Goal: Task Accomplishment & Management: Complete application form

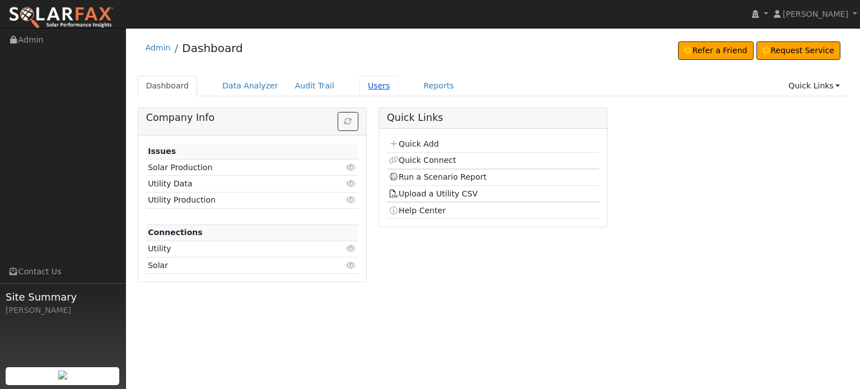
click at [360, 87] on link "Users" at bounding box center [378, 86] width 39 height 21
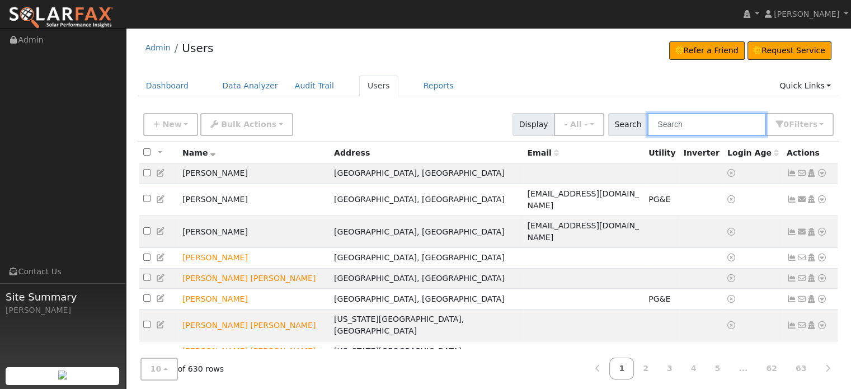
click at [717, 114] on input "text" at bounding box center [707, 124] width 119 height 23
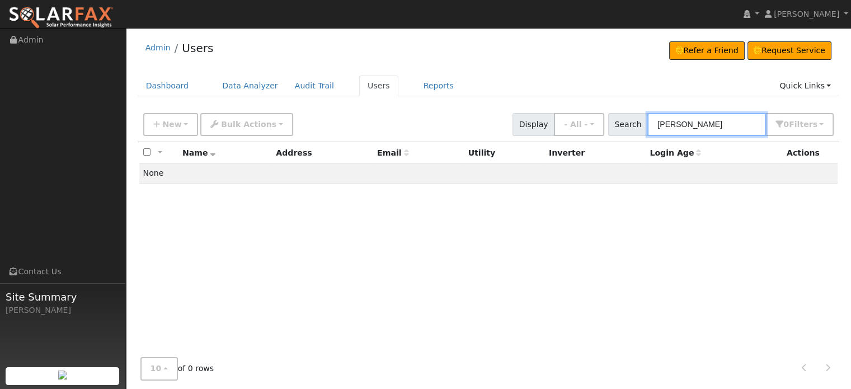
type input "ruth"
click at [569, 50] on div "Admin Users Refer a Friend Request Service Refer a Friend Request Service" at bounding box center [489, 51] width 702 height 34
click at [166, 88] on link "Dashboard" at bounding box center [168, 86] width 60 height 21
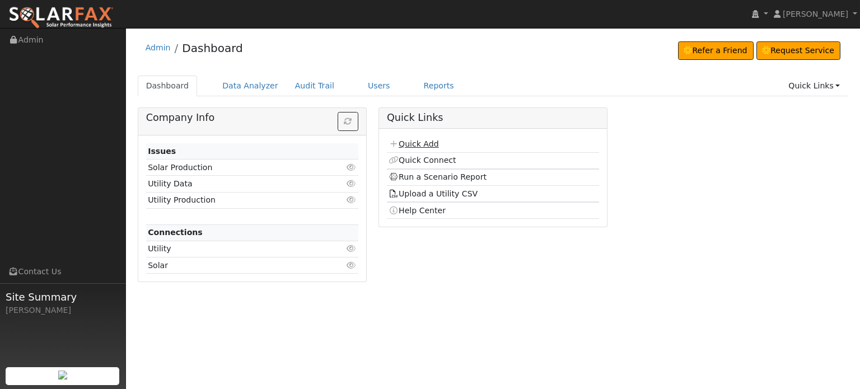
click at [407, 143] on link "Quick Add" at bounding box center [413, 143] width 50 height 9
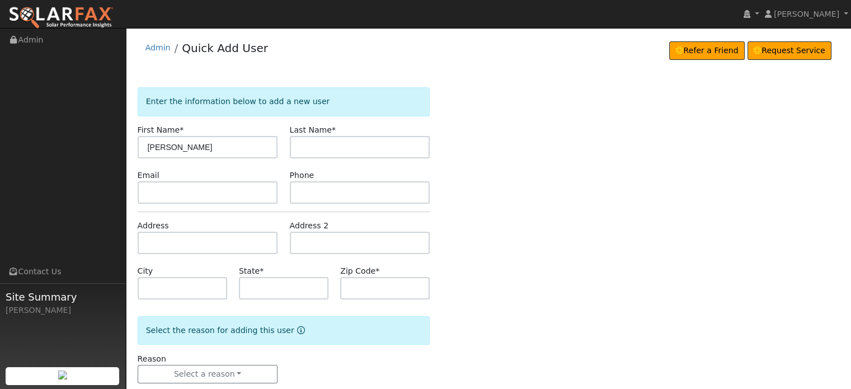
type input "[PERSON_NAME]"
type input "Cranston"
click at [147, 243] on input "text" at bounding box center [208, 243] width 140 height 22
type input "[STREET_ADDRESS]"
type input "Auburn"
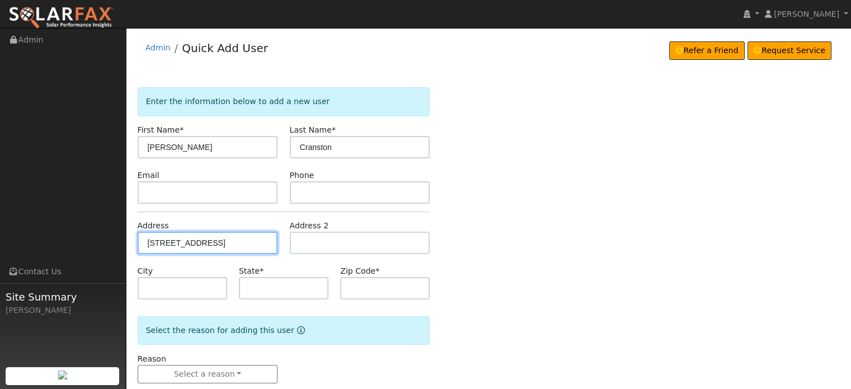
type input "CA"
type input "95603"
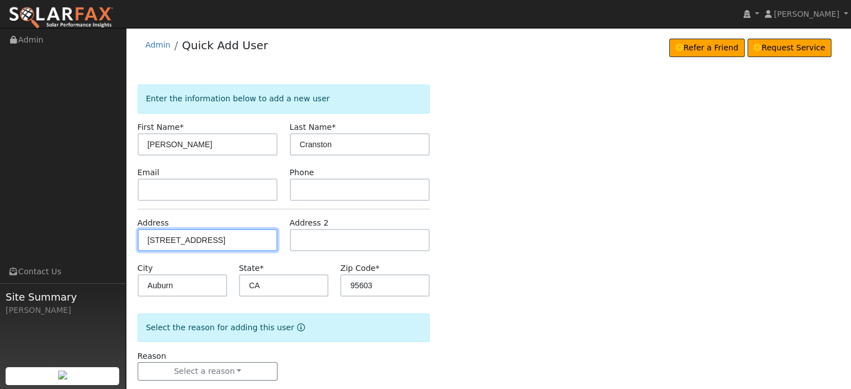
scroll to position [22, 0]
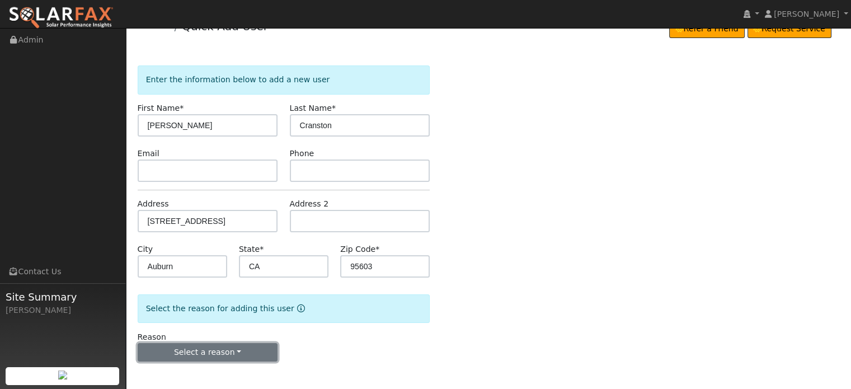
click at [185, 350] on button "Select a reason" at bounding box center [208, 352] width 140 height 19
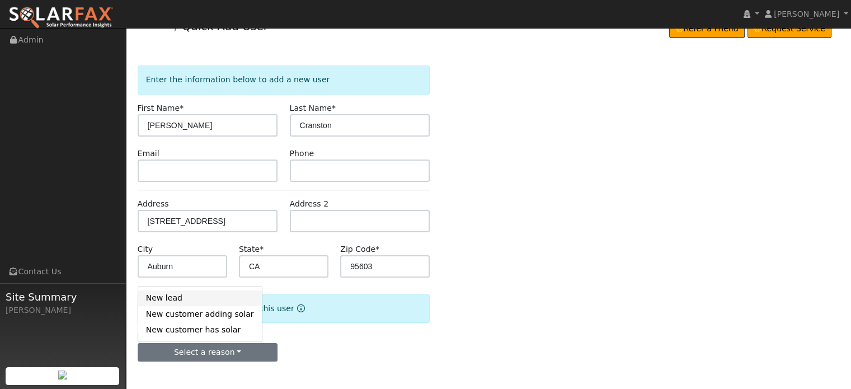
click at [170, 296] on link "New lead" at bounding box center [200, 298] width 124 height 16
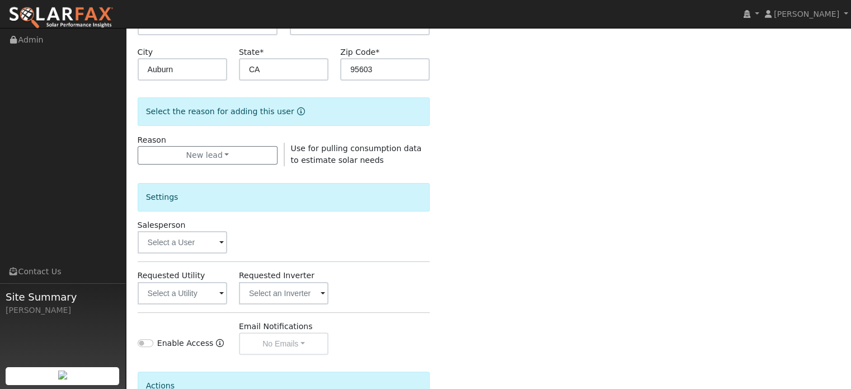
scroll to position [246, 0]
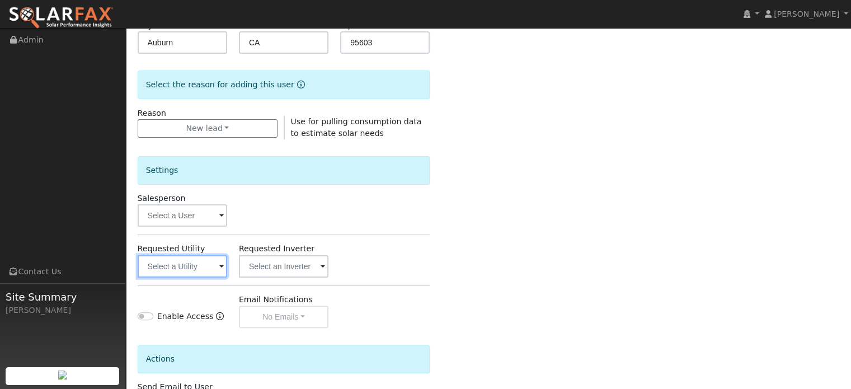
click at [180, 265] on input "text" at bounding box center [183, 266] width 90 height 22
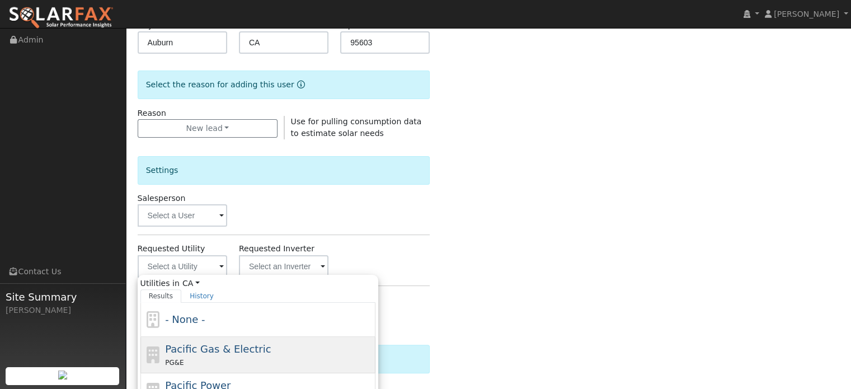
click at [169, 357] on div "PG&E" at bounding box center [269, 363] width 208 height 12
type input "Pacific Gas & Electric"
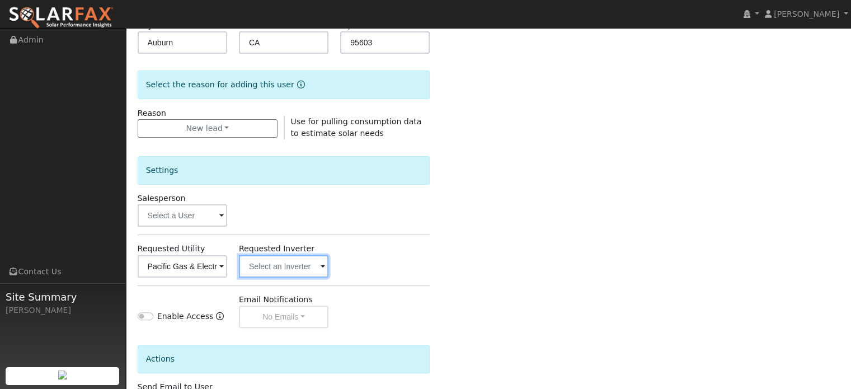
click at [297, 261] on input "text" at bounding box center [284, 266] width 90 height 22
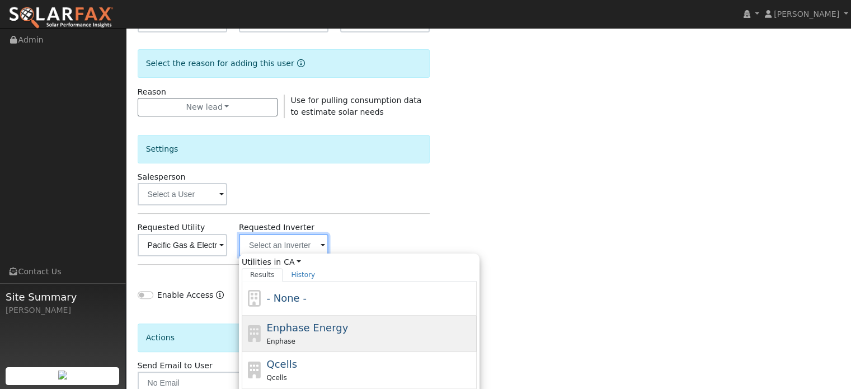
scroll to position [302, 0]
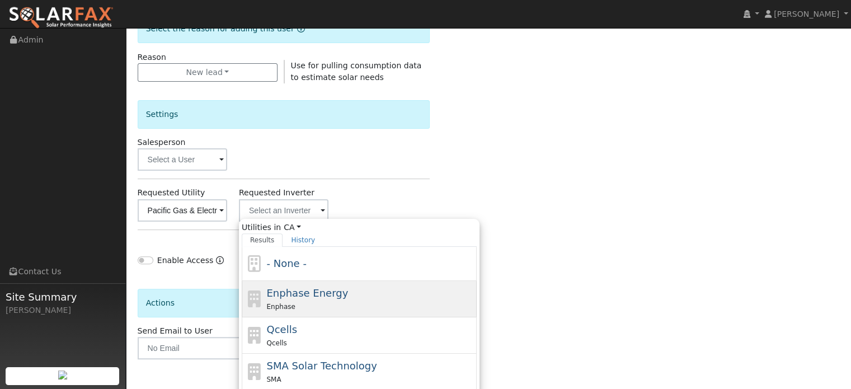
click at [289, 293] on span "Enphase Energy" at bounding box center [307, 293] width 82 height 12
type input "Enphase Energy"
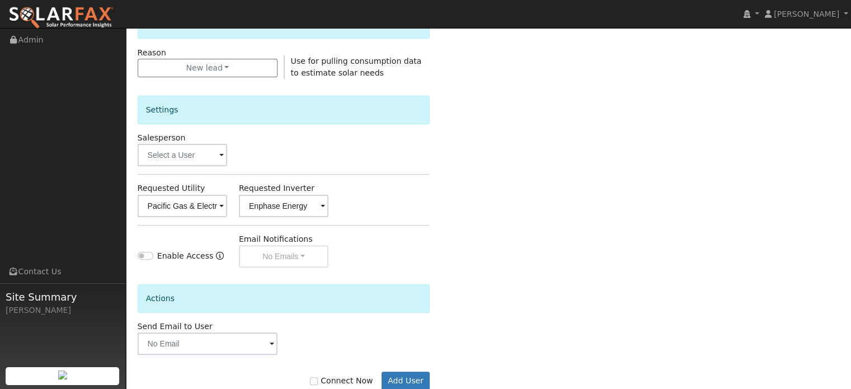
scroll to position [334, 0]
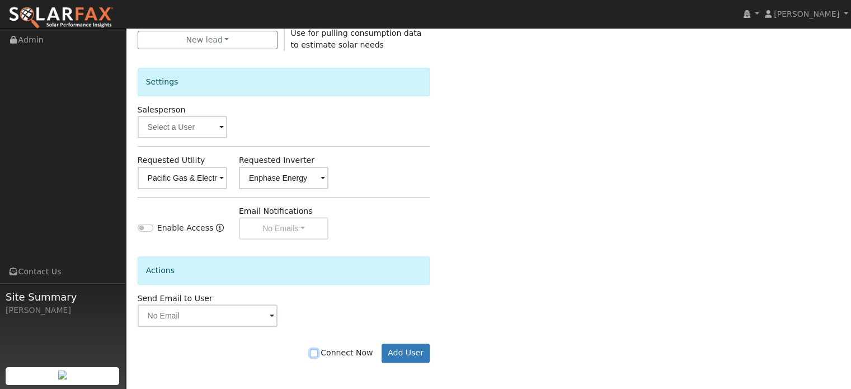
click at [318, 353] on input "Connect Now" at bounding box center [314, 353] width 8 height 8
checkbox input "true"
click at [401, 351] on button "Add User" at bounding box center [406, 353] width 49 height 19
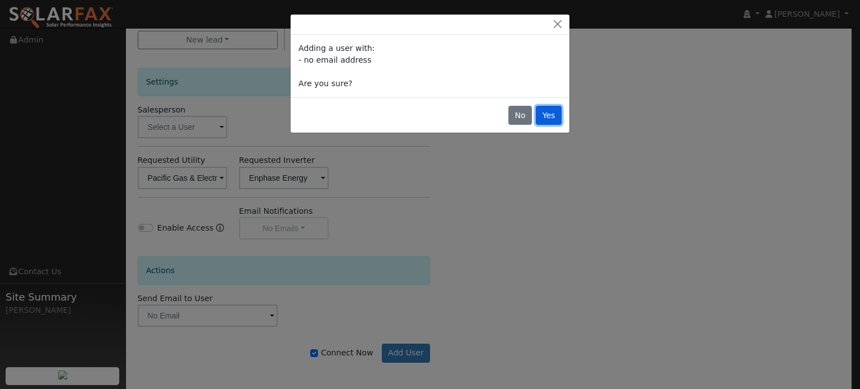
click at [549, 122] on button "Yes" at bounding box center [549, 115] width 26 height 19
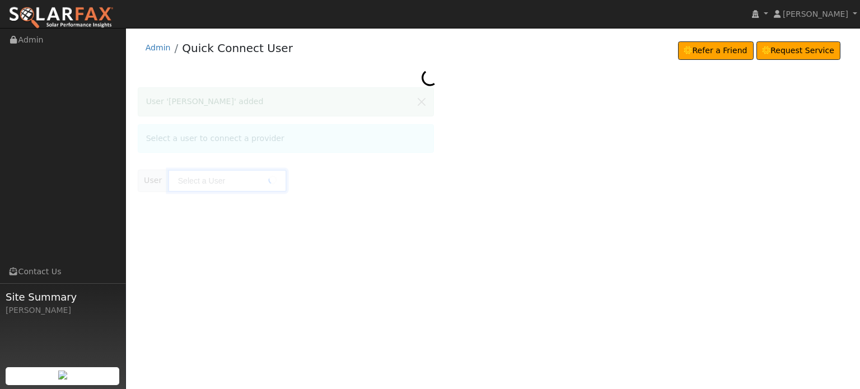
type input "[PERSON_NAME]"
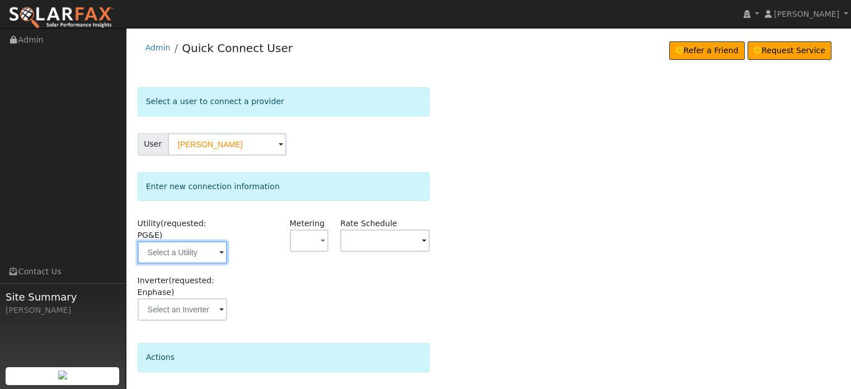
click at [197, 241] on input "text" at bounding box center [183, 252] width 90 height 22
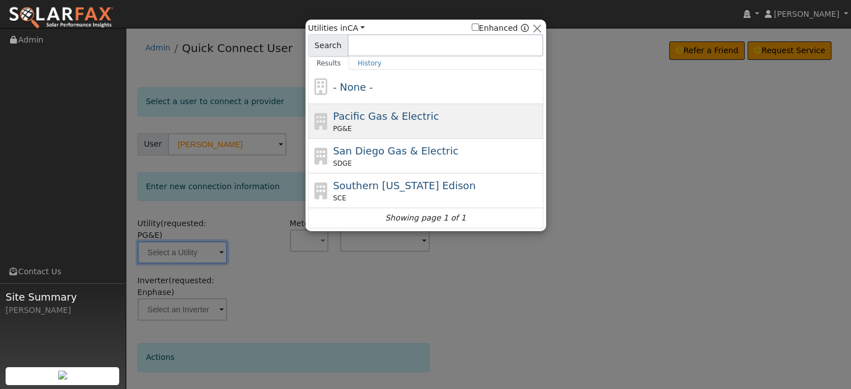
click at [349, 123] on div "Pacific Gas & Electric PG&E" at bounding box center [437, 121] width 208 height 25
type input "PG&E"
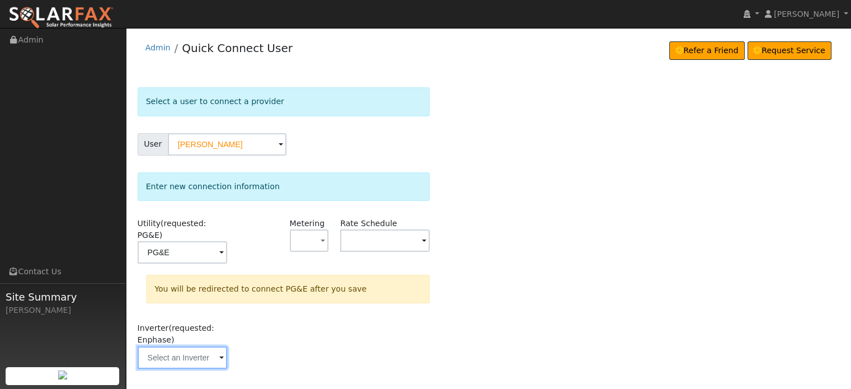
click at [179, 346] on input "text" at bounding box center [183, 357] width 90 height 22
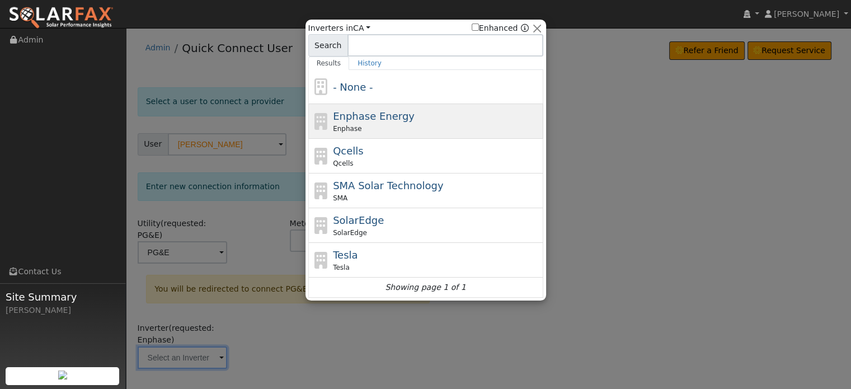
click at [377, 116] on span "Enphase Energy" at bounding box center [374, 116] width 82 height 12
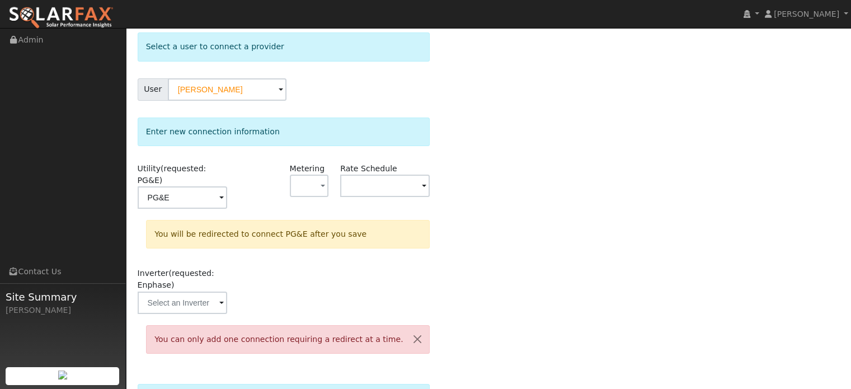
scroll to position [163, 0]
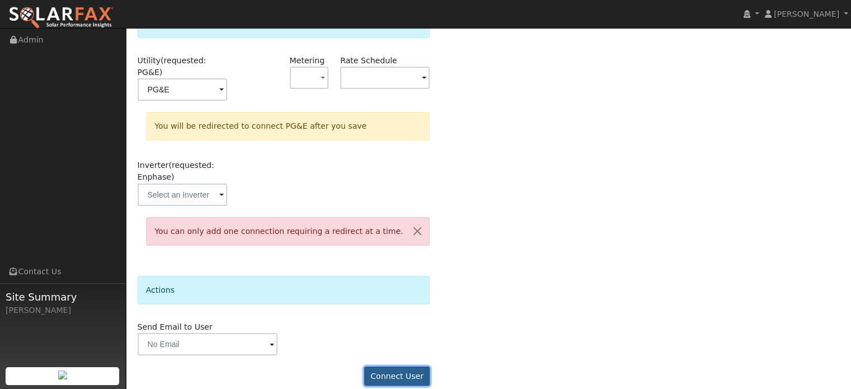
click at [385, 367] on button "Connect User" at bounding box center [397, 376] width 66 height 19
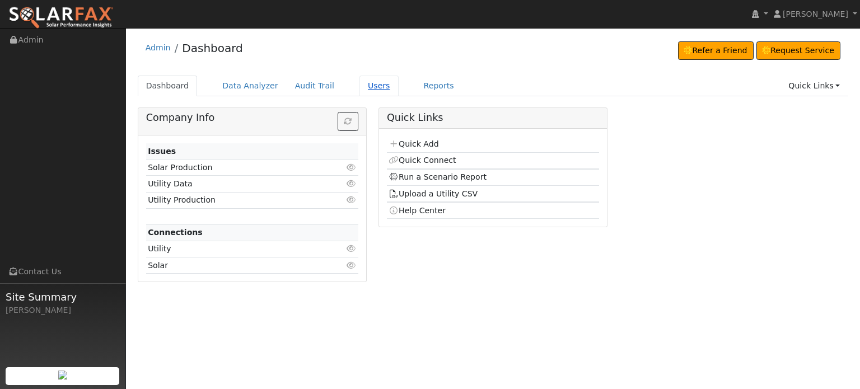
click at [361, 85] on link "Users" at bounding box center [378, 86] width 39 height 21
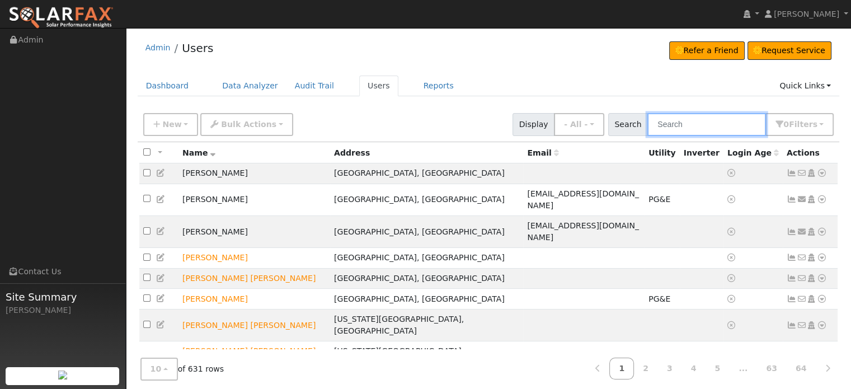
click at [696, 127] on input "text" at bounding box center [707, 124] width 119 height 23
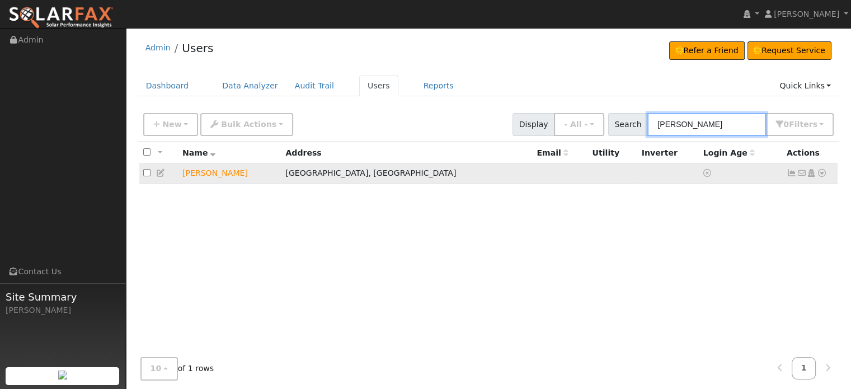
type input "[PERSON_NAME]"
click at [823, 174] on icon at bounding box center [822, 173] width 10 height 8
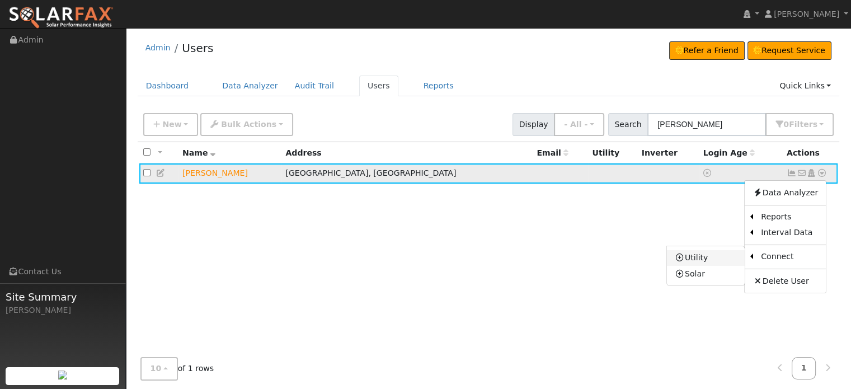
click at [701, 256] on link "Utility" at bounding box center [706, 258] width 78 height 16
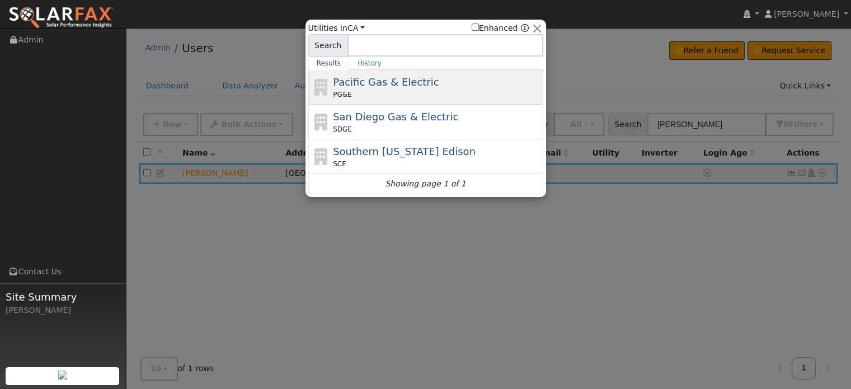
click at [429, 83] on div "Pacific Gas & Electric PG&E" at bounding box center [437, 86] width 208 height 25
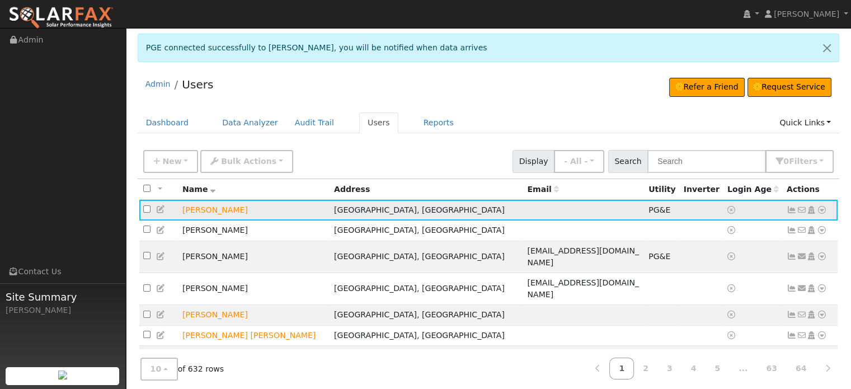
click at [790, 209] on icon at bounding box center [792, 210] width 10 height 8
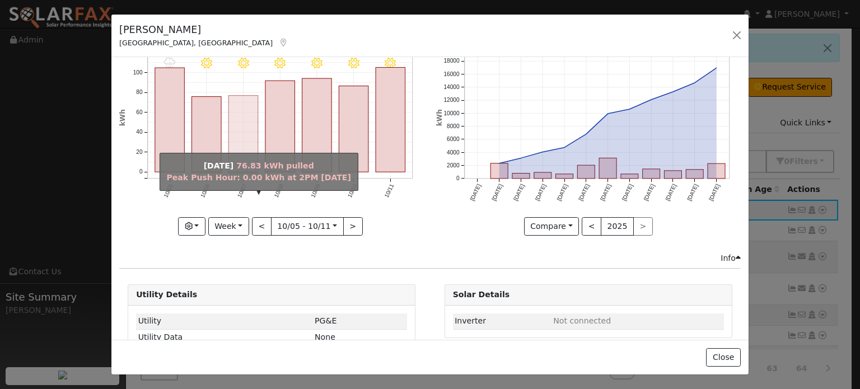
scroll to position [112, 0]
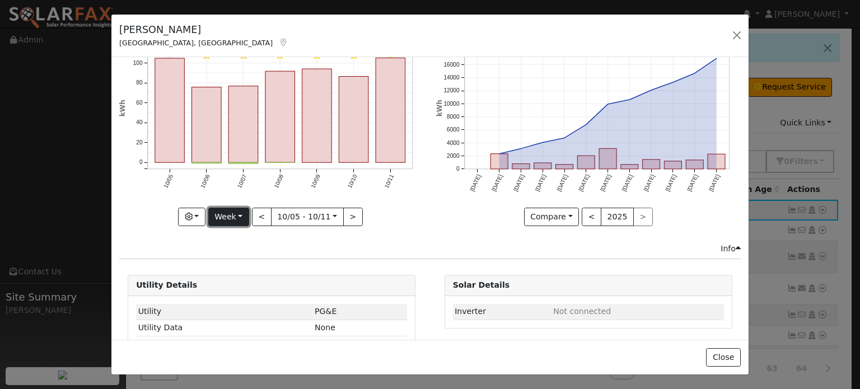
click at [240, 214] on button "Week" at bounding box center [228, 217] width 41 height 19
click at [225, 284] on link "Year" at bounding box center [248, 287] width 78 height 16
type input "[DATE]"
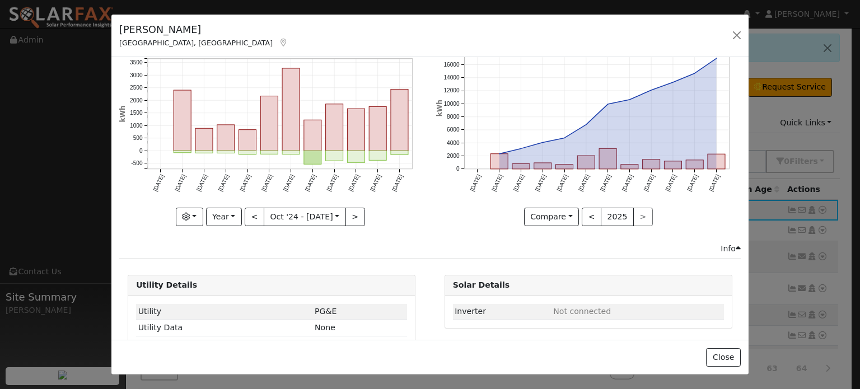
click at [135, 214] on icon "Push Pull Net Consumption 16,961 kWh Peak Push Hour 5.7 kWh Oct '24 Nov '24 Dec…" at bounding box center [271, 120] width 304 height 210
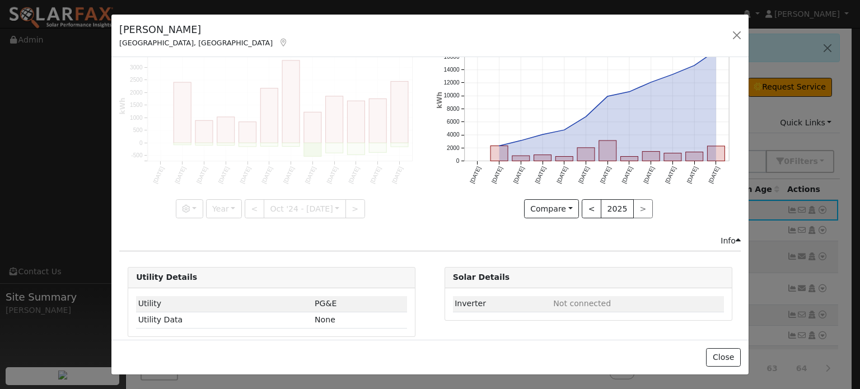
scroll to position [104, 0]
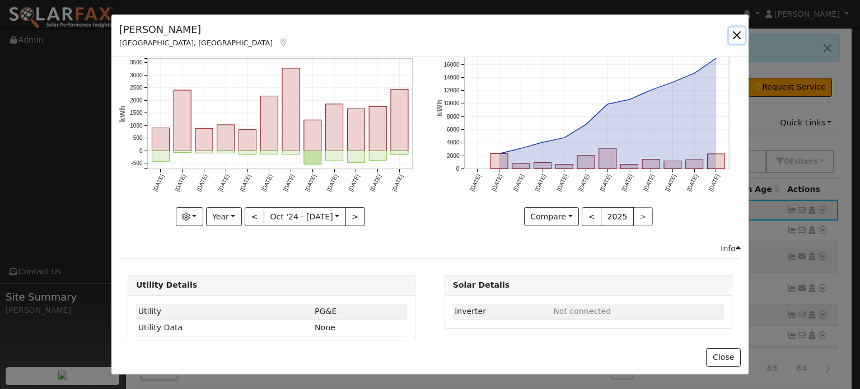
click at [734, 36] on button "button" at bounding box center [737, 35] width 16 height 16
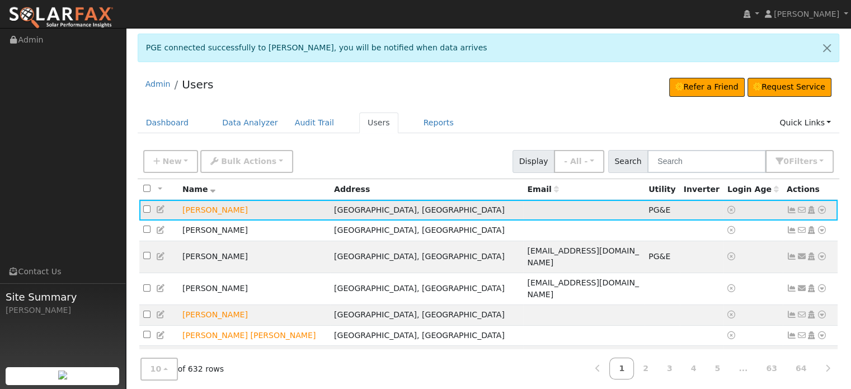
click at [823, 208] on icon at bounding box center [822, 210] width 10 height 8
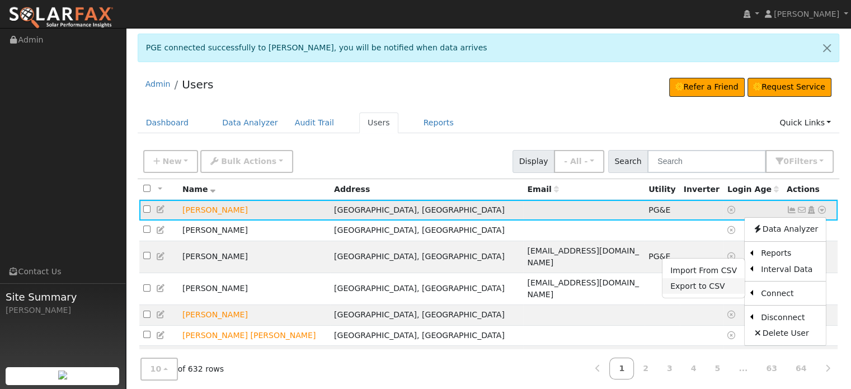
click at [691, 287] on link "Export to CSV" at bounding box center [704, 286] width 82 height 16
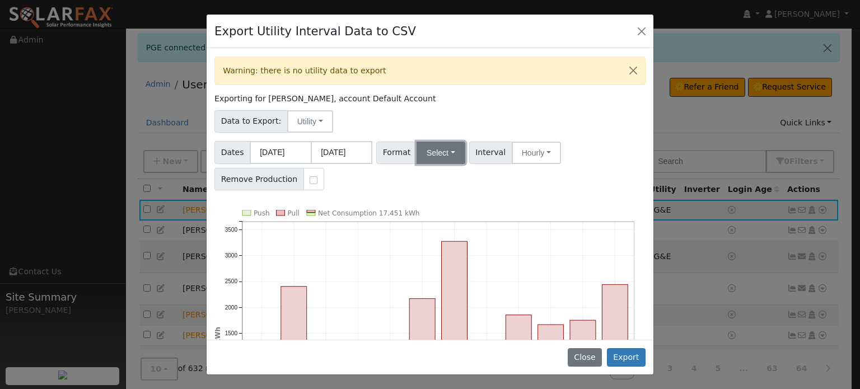
click at [447, 150] on button "Select" at bounding box center [440, 153] width 49 height 22
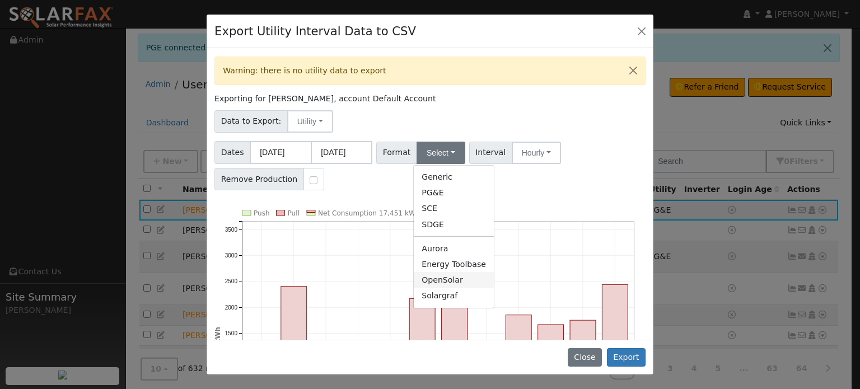
click at [423, 279] on link "OpenSolar" at bounding box center [454, 280] width 80 height 16
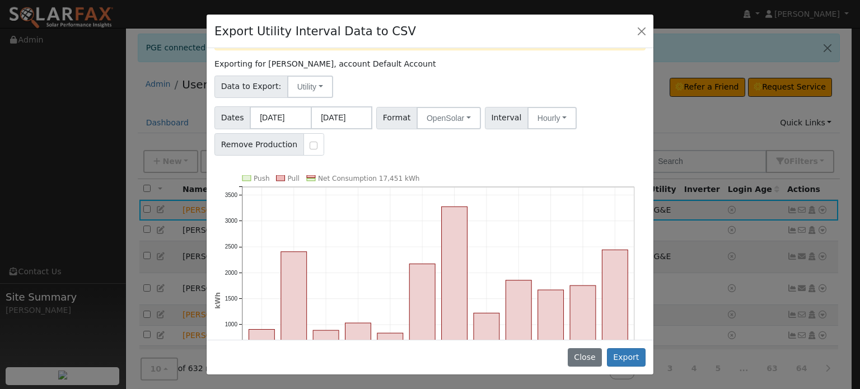
scroll to position [142, 0]
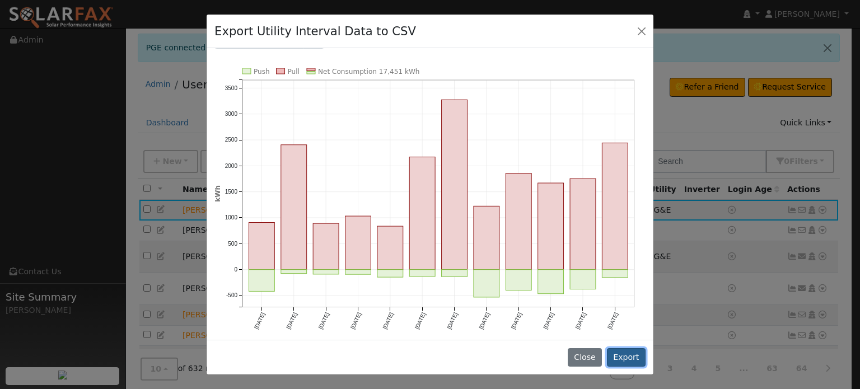
click at [626, 359] on button "Export" at bounding box center [626, 357] width 39 height 19
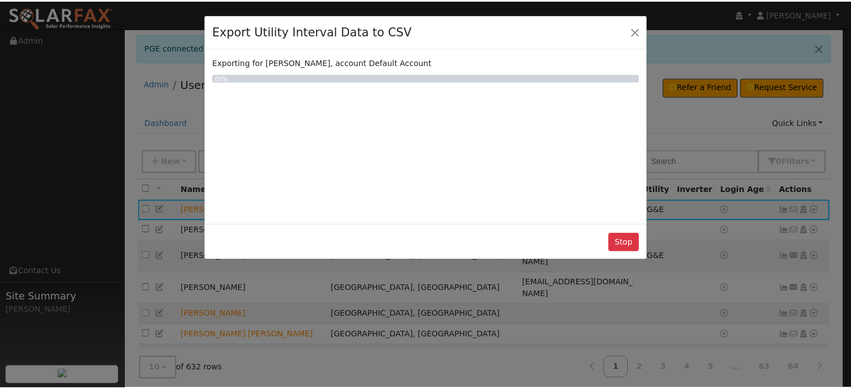
scroll to position [0, 0]
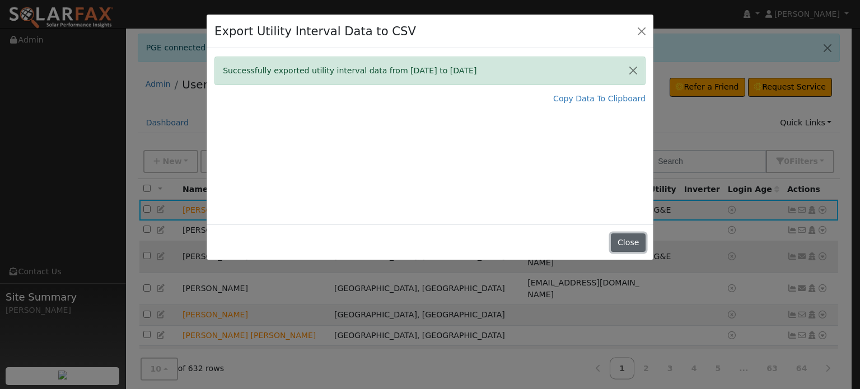
click at [634, 243] on button "Close" at bounding box center [628, 242] width 34 height 19
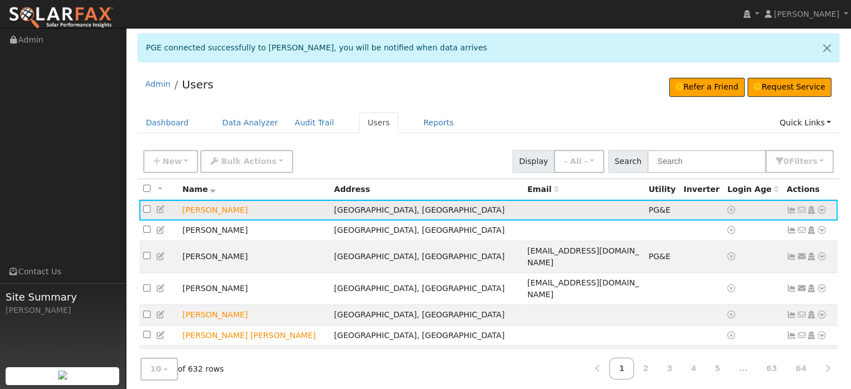
click at [791, 210] on icon at bounding box center [792, 210] width 10 height 8
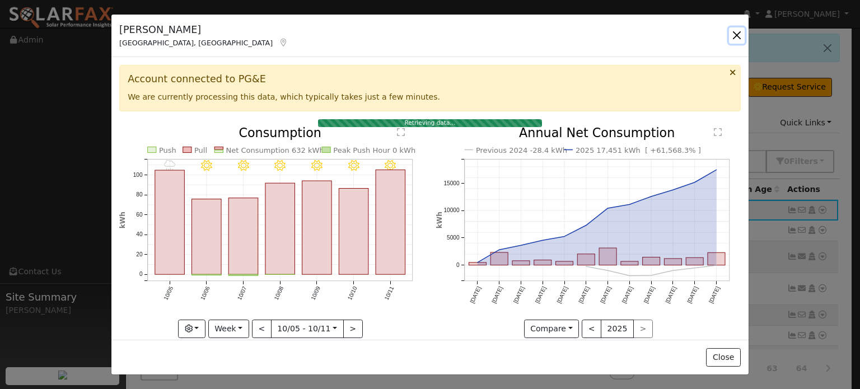
click at [737, 38] on button "button" at bounding box center [737, 35] width 16 height 16
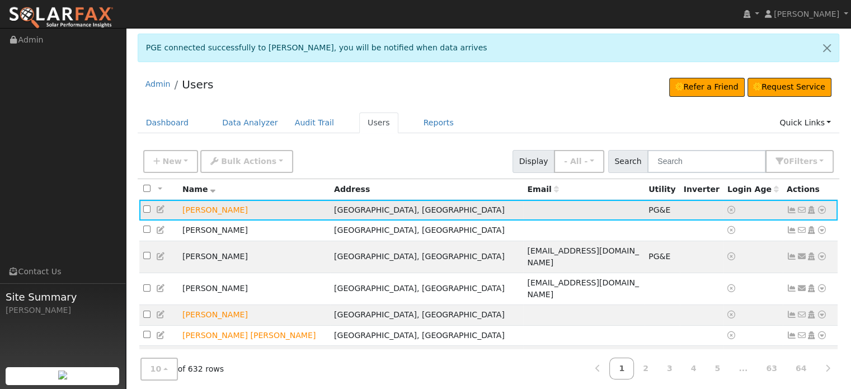
click at [823, 212] on icon at bounding box center [822, 210] width 10 height 8
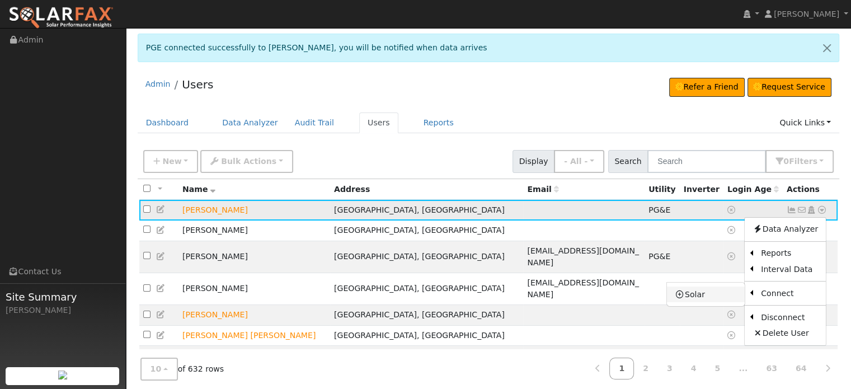
click at [701, 294] on link "Solar" at bounding box center [706, 295] width 78 height 16
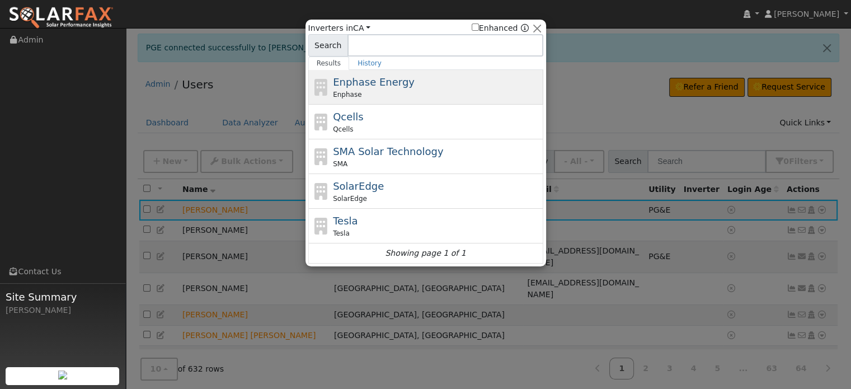
click at [355, 83] on span "Enphase Energy" at bounding box center [374, 82] width 82 height 12
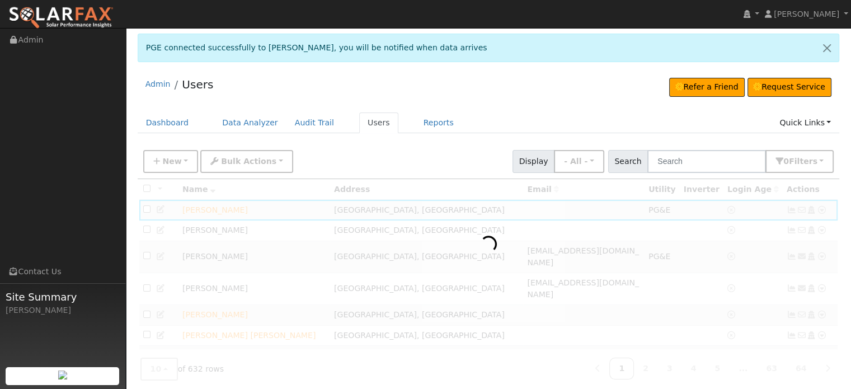
click at [820, 209] on div at bounding box center [489, 341] width 702 height 325
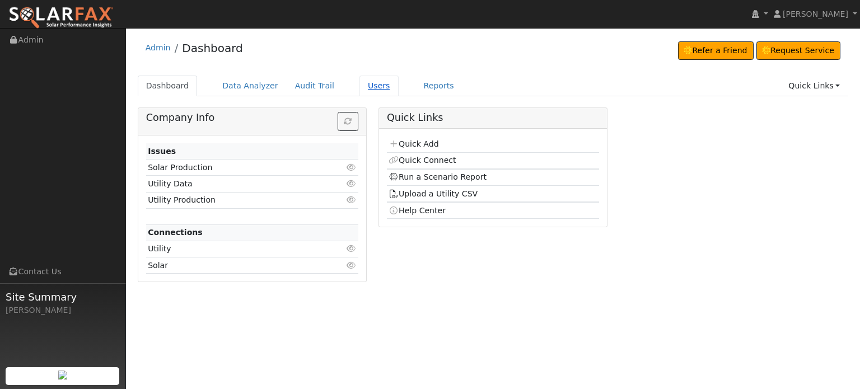
click at [359, 85] on link "Users" at bounding box center [378, 86] width 39 height 21
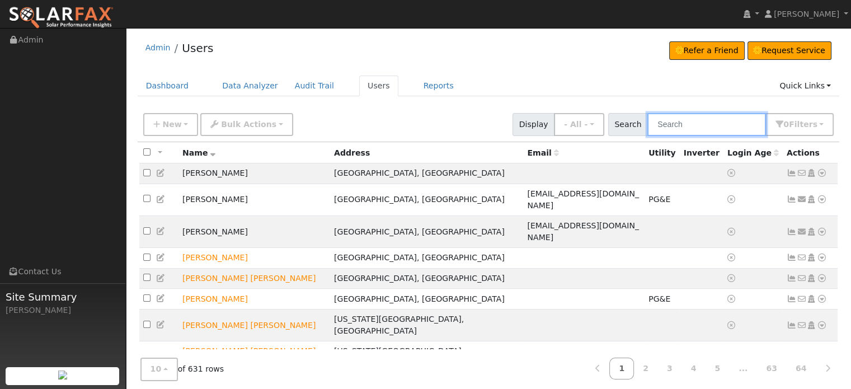
click at [735, 121] on input "text" at bounding box center [707, 124] width 119 height 23
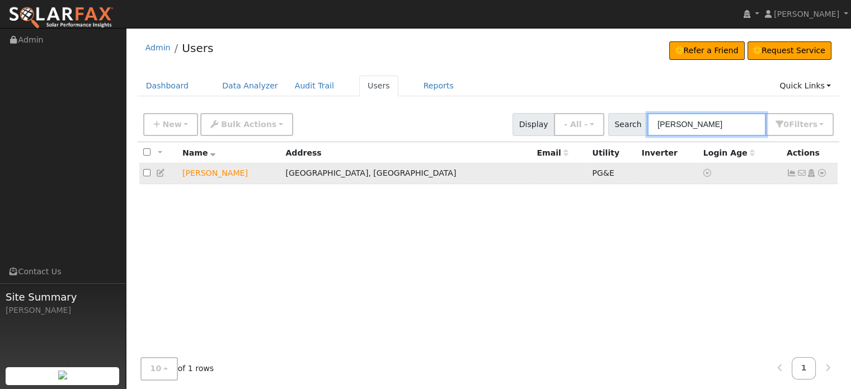
type input "[PERSON_NAME]"
click at [793, 174] on icon at bounding box center [792, 173] width 10 height 8
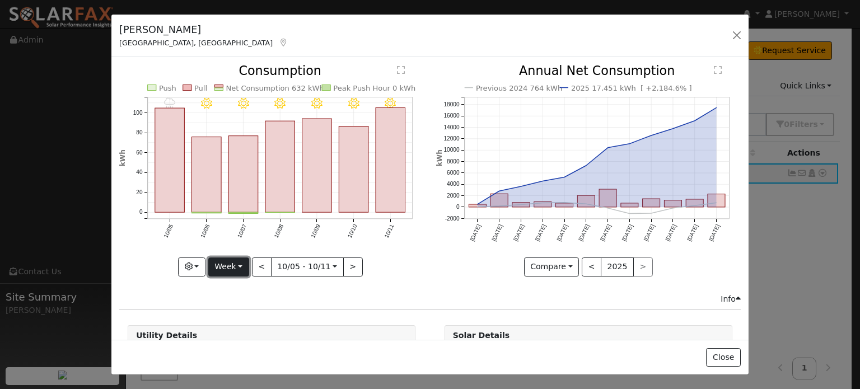
click at [239, 261] on button "Week" at bounding box center [228, 266] width 41 height 19
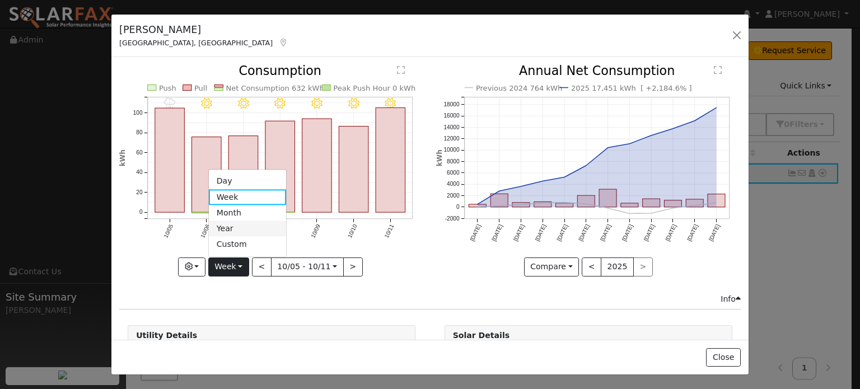
click at [228, 229] on link "Year" at bounding box center [248, 229] width 78 height 16
type input "[DATE]"
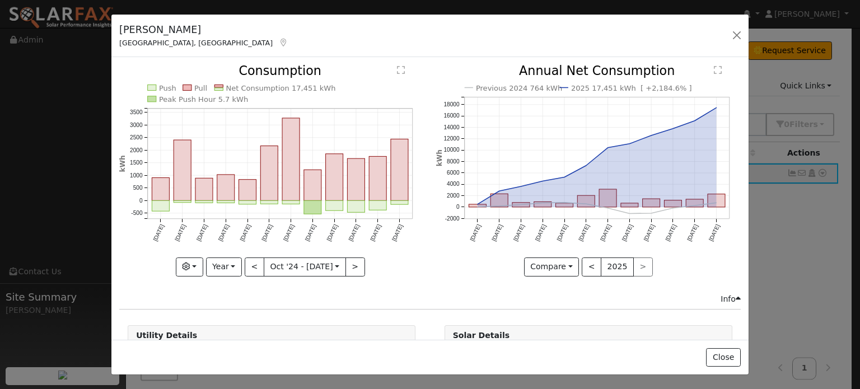
click at [397, 69] on text "" at bounding box center [401, 70] width 8 height 9
